Goal: Navigation & Orientation: Find specific page/section

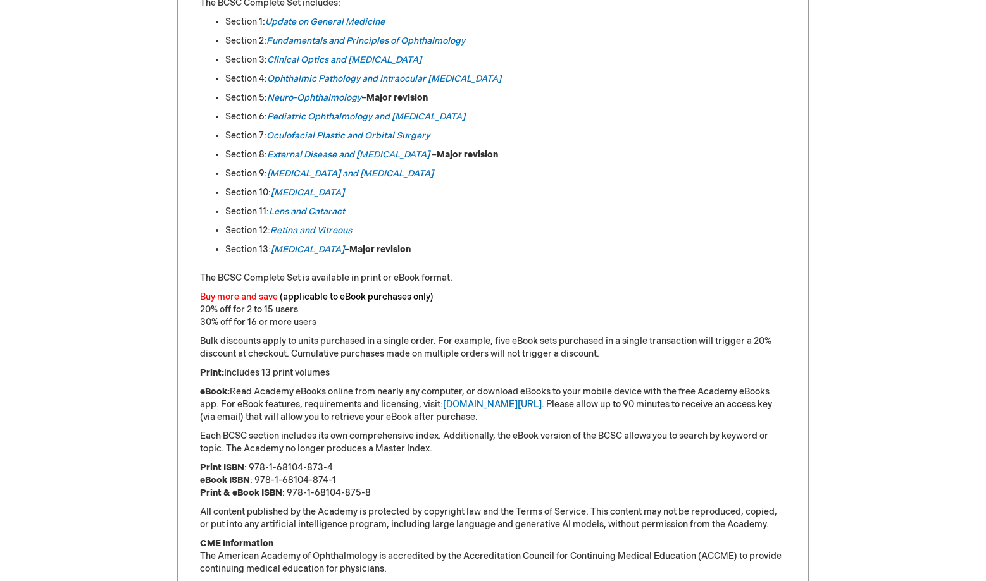
scroll to position [569, 0]
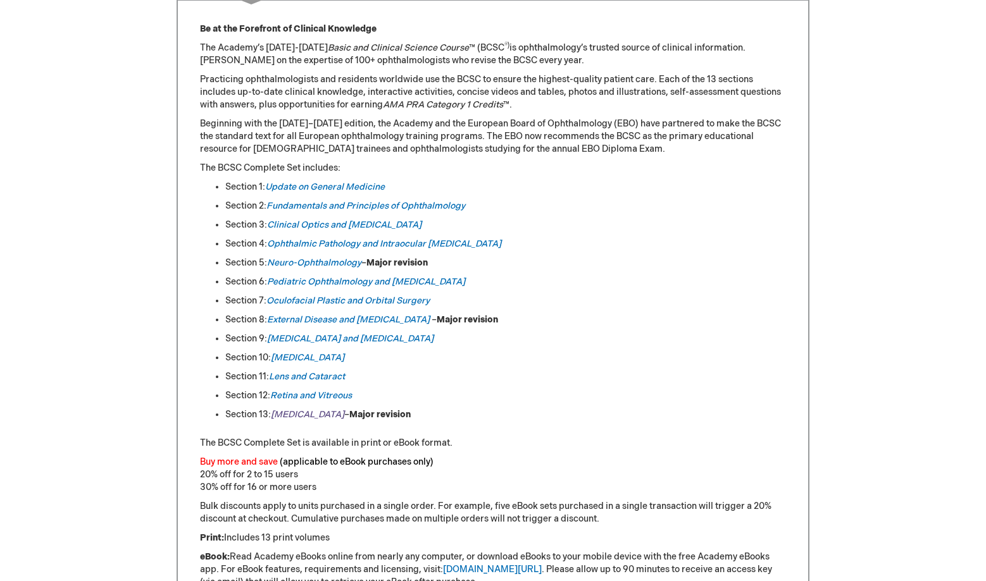
click at [339, 412] on em "[MEDICAL_DATA]" at bounding box center [307, 414] width 73 height 11
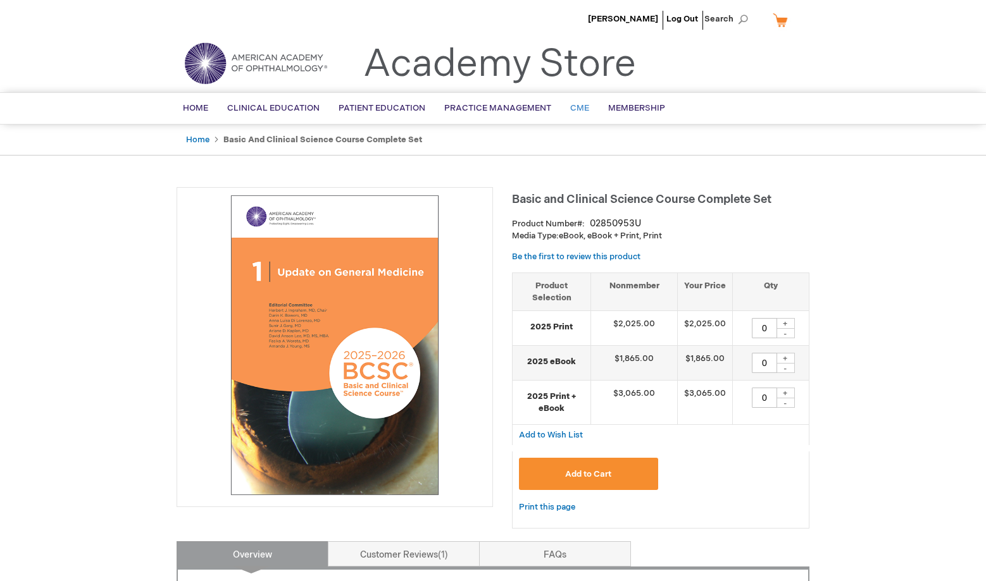
click at [579, 109] on span "CME" at bounding box center [579, 108] width 19 height 10
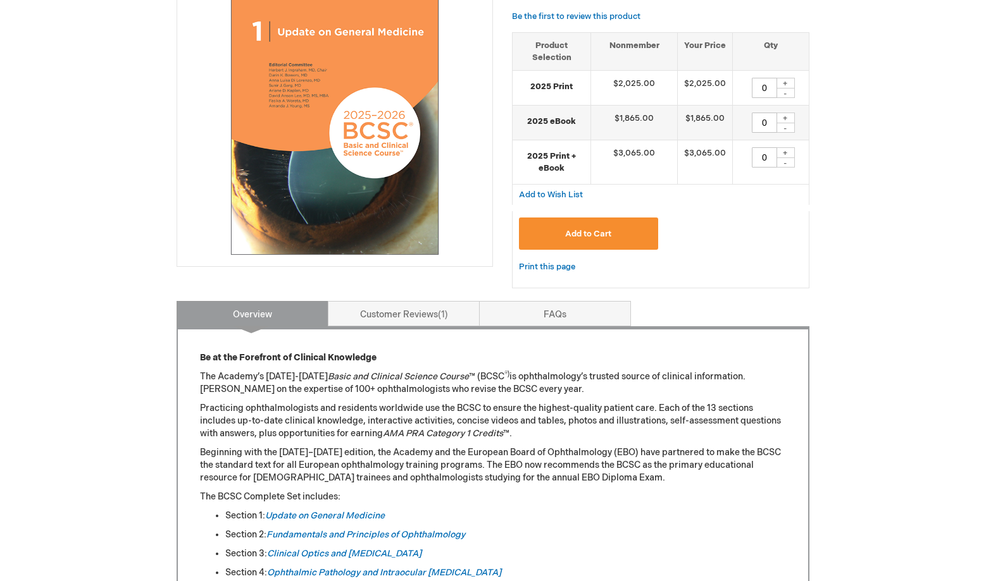
scroll to position [380, 0]
